Goal: Complete application form

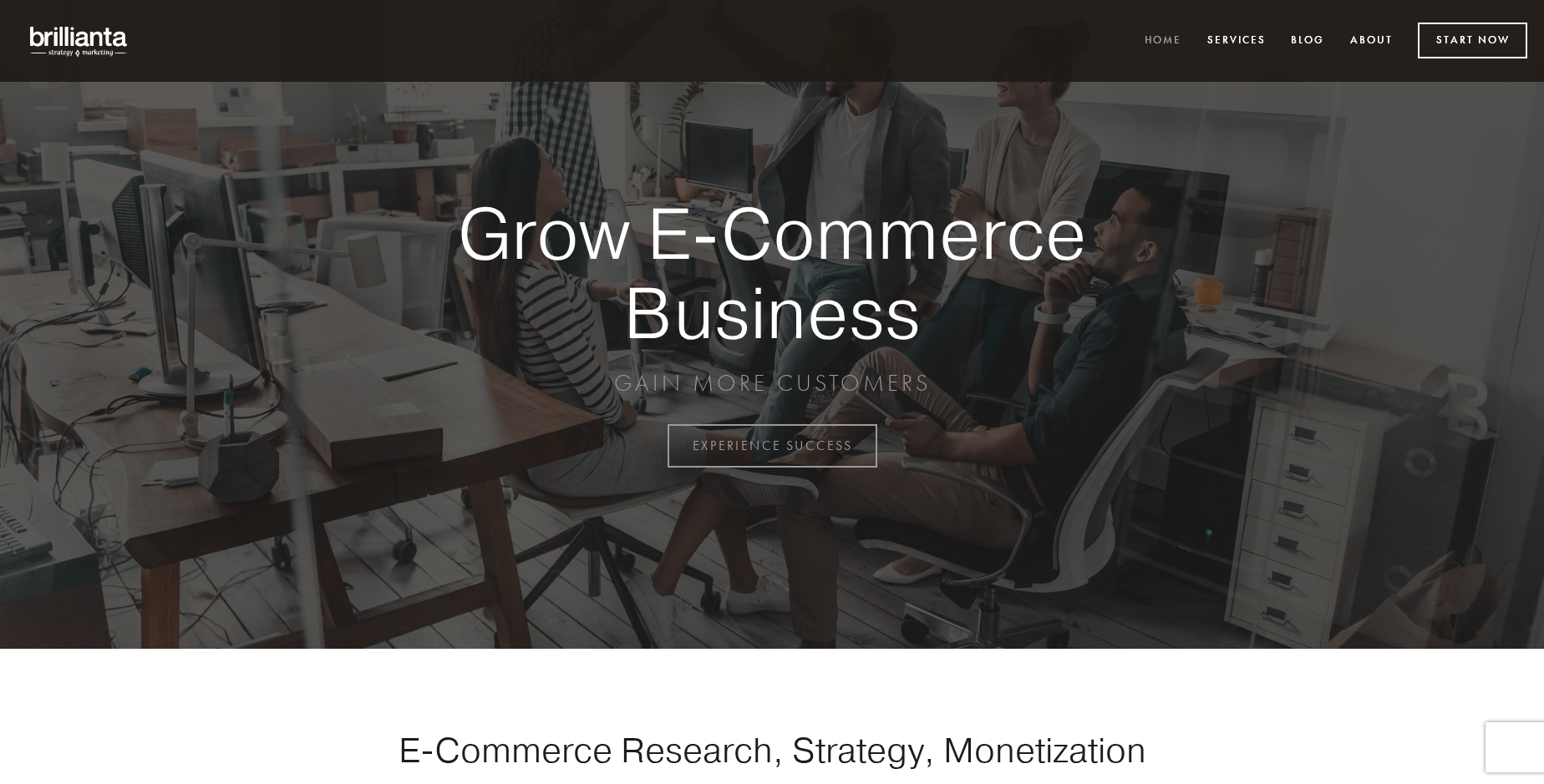
scroll to position [4379, 0]
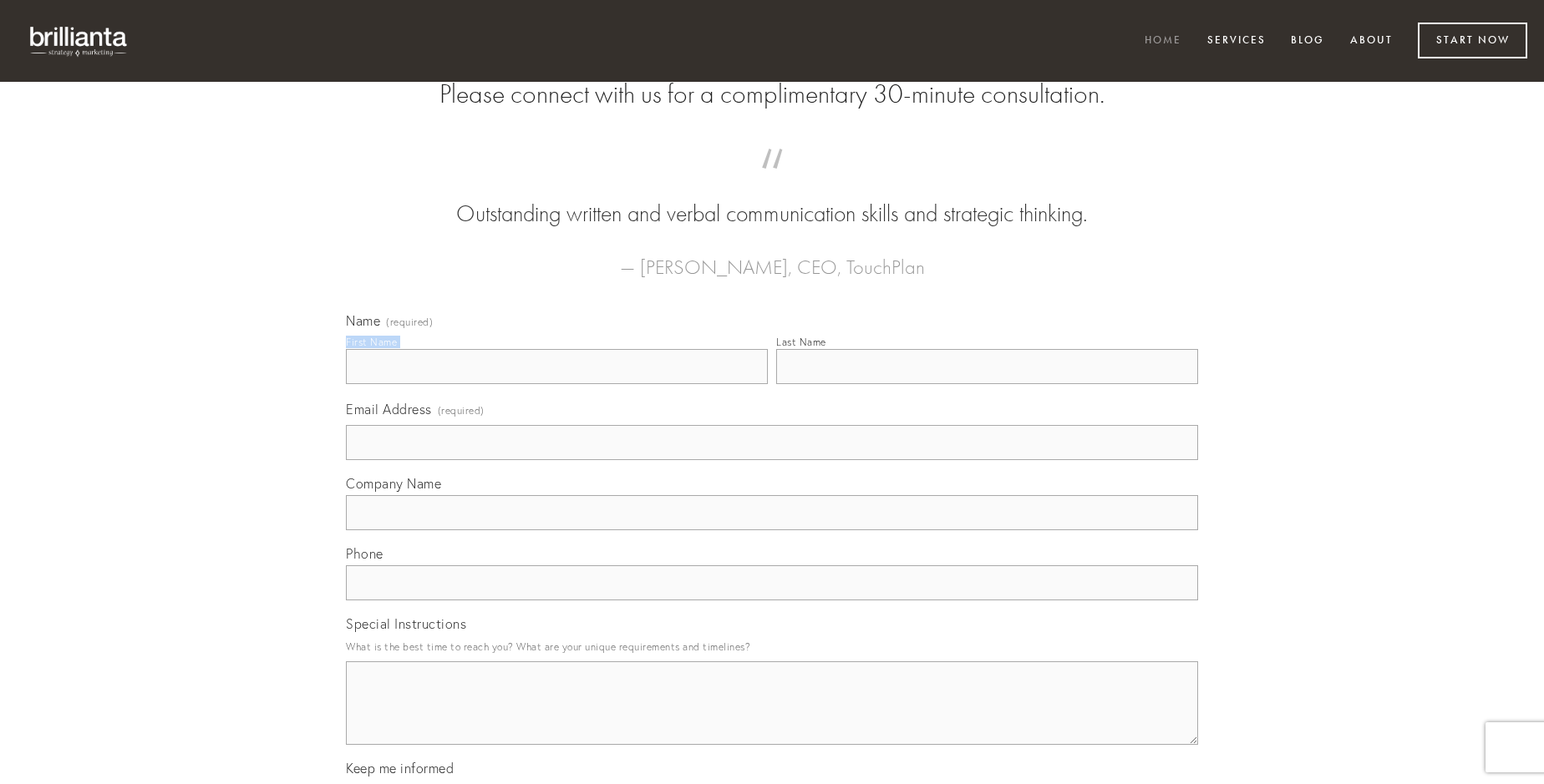
type input "[PERSON_NAME]"
click at [987, 384] on input "Last Name" at bounding box center [987, 366] width 422 height 35
type input "[PERSON_NAME]"
click at [772, 460] on input "Email Address (required)" at bounding box center [772, 443] width 852 height 35
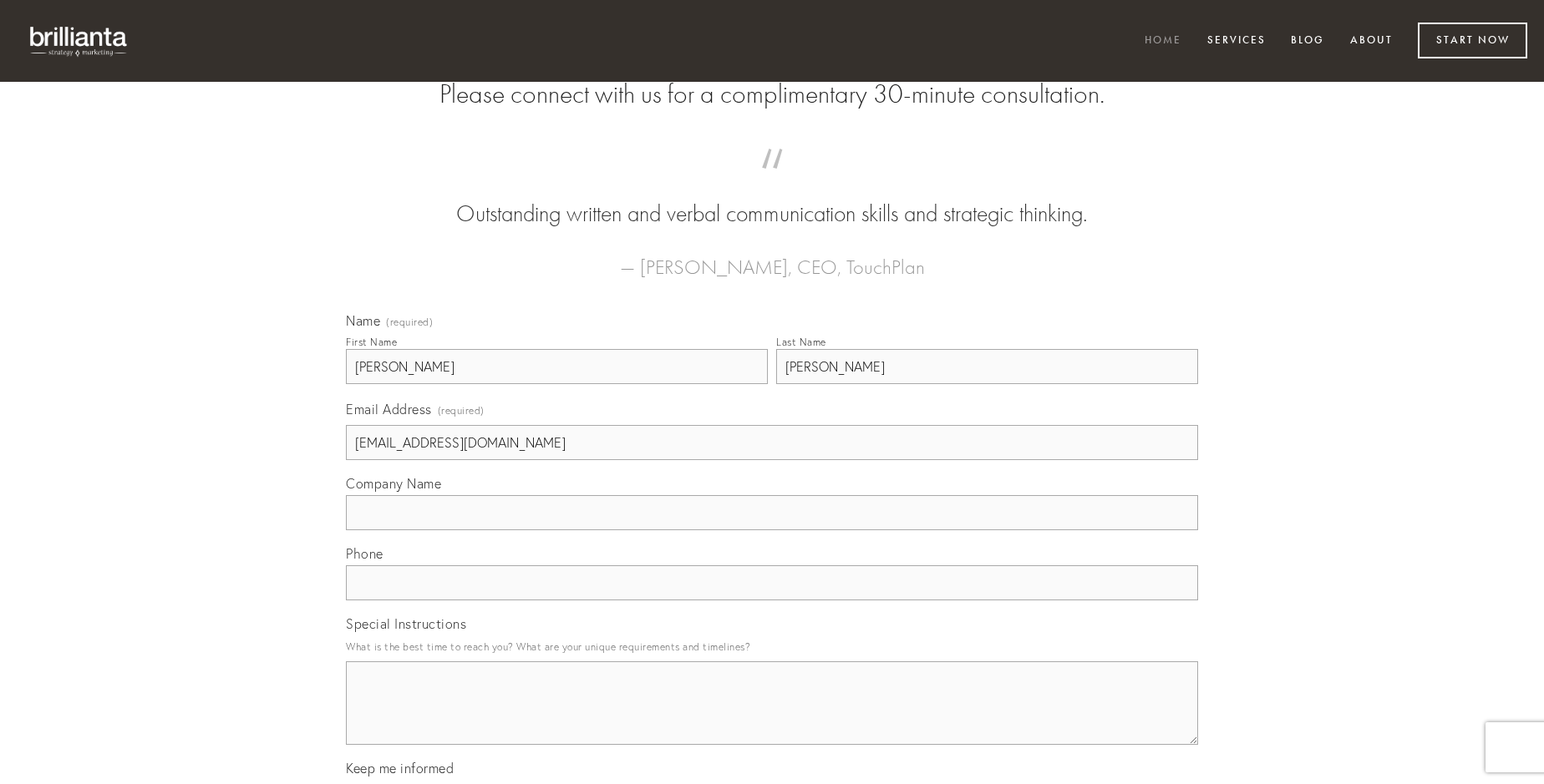
type input "[EMAIL_ADDRESS][DOMAIN_NAME]"
click at [772, 530] on input "Company Name" at bounding box center [772, 513] width 852 height 35
type input "dedecor"
click at [772, 601] on input "text" at bounding box center [772, 583] width 852 height 35
click at [772, 718] on textarea "Special Instructions" at bounding box center [772, 703] width 852 height 84
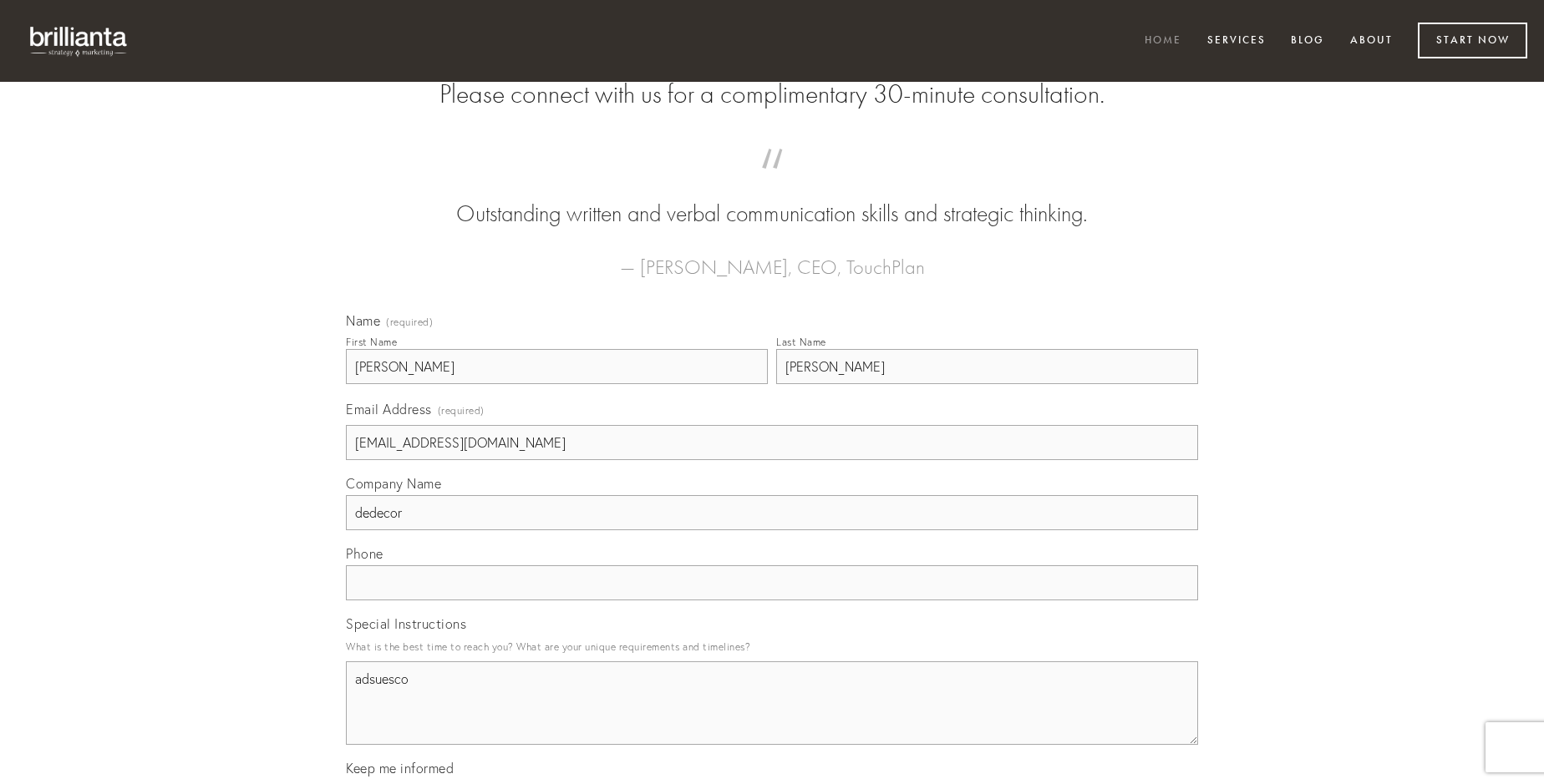
type textarea "adsuesco"
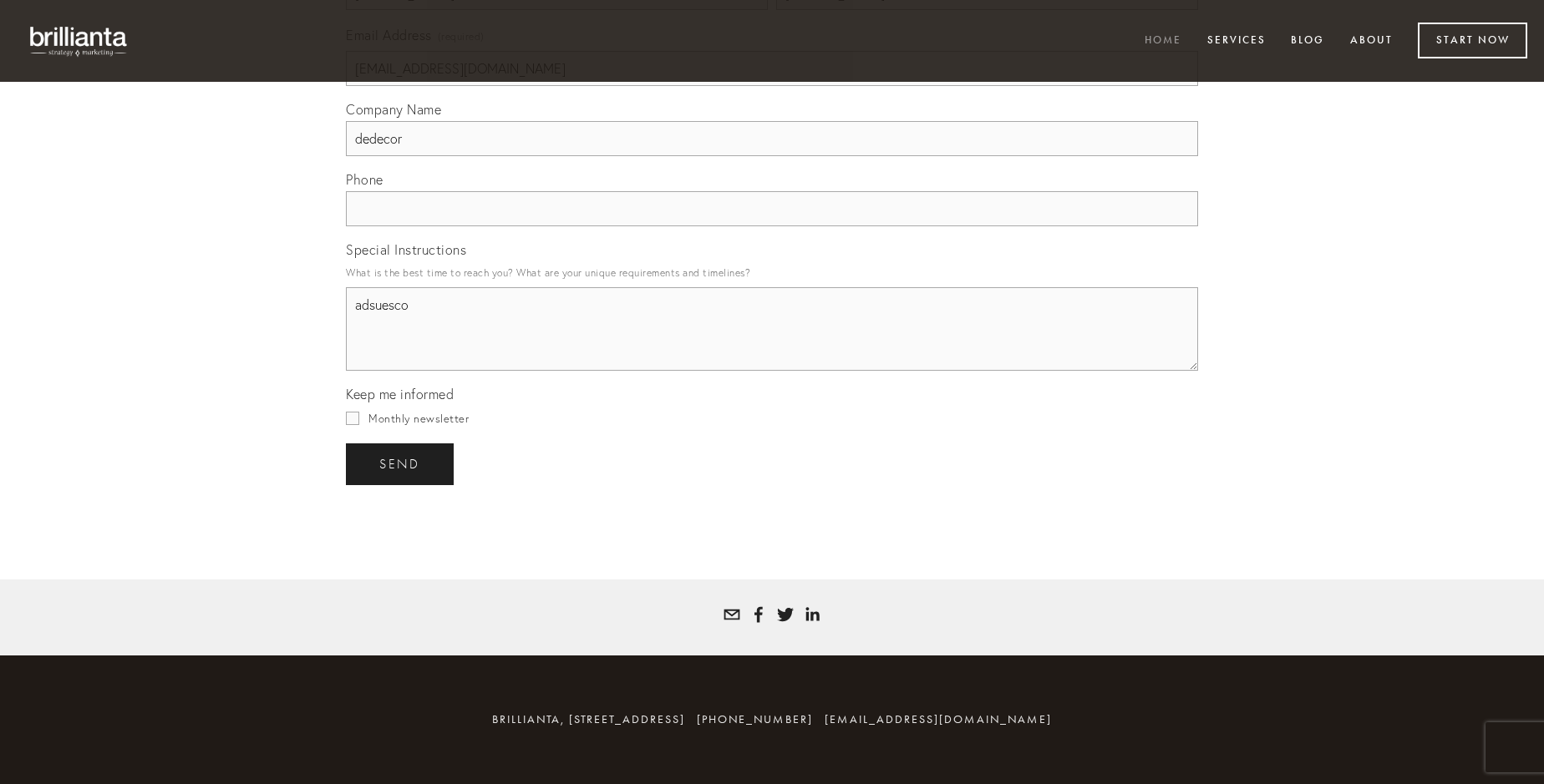
click at [401, 463] on span "send" at bounding box center [399, 464] width 41 height 15
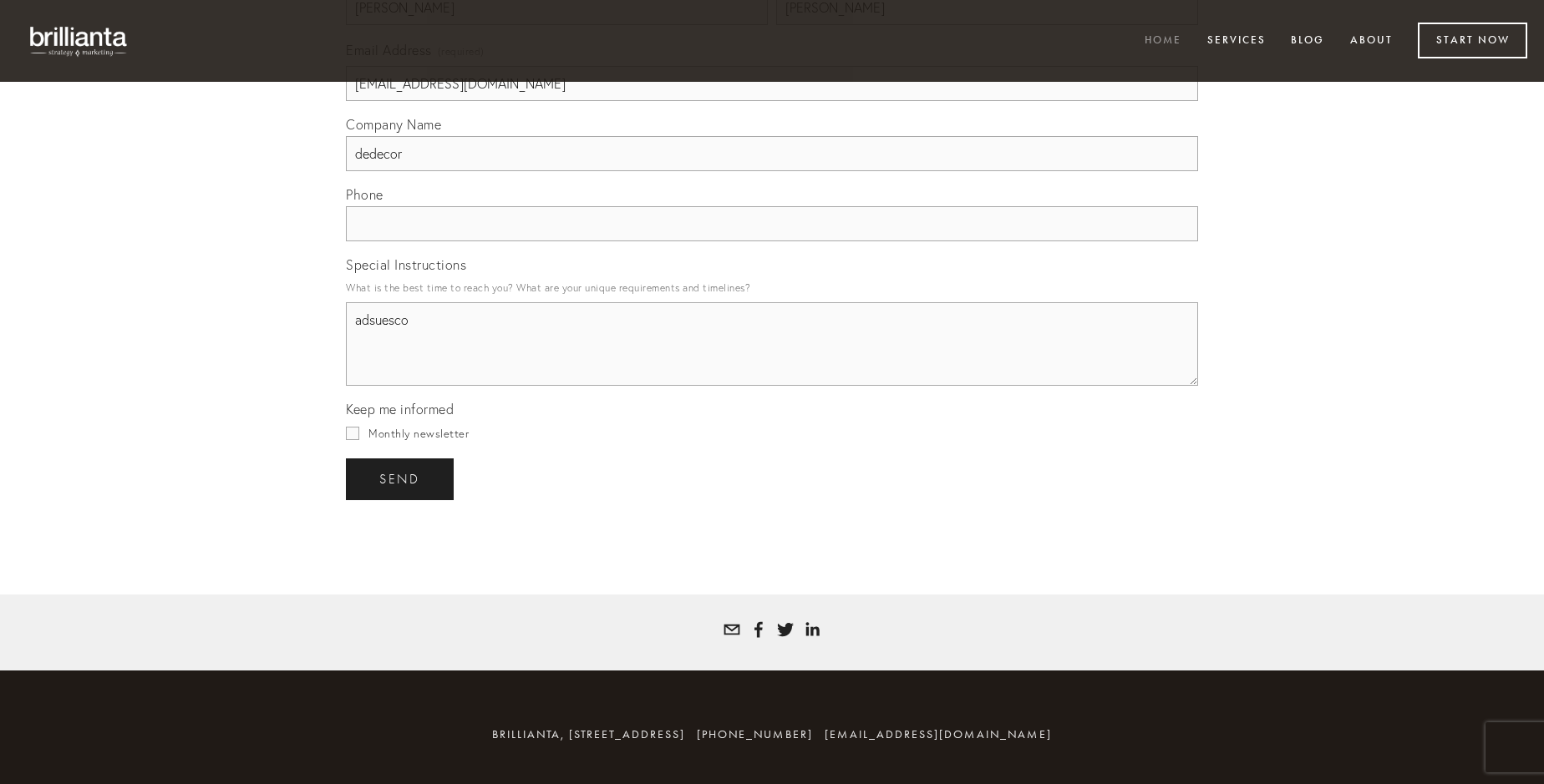
scroll to position [4330, 0]
